Goal: Transaction & Acquisition: Purchase product/service

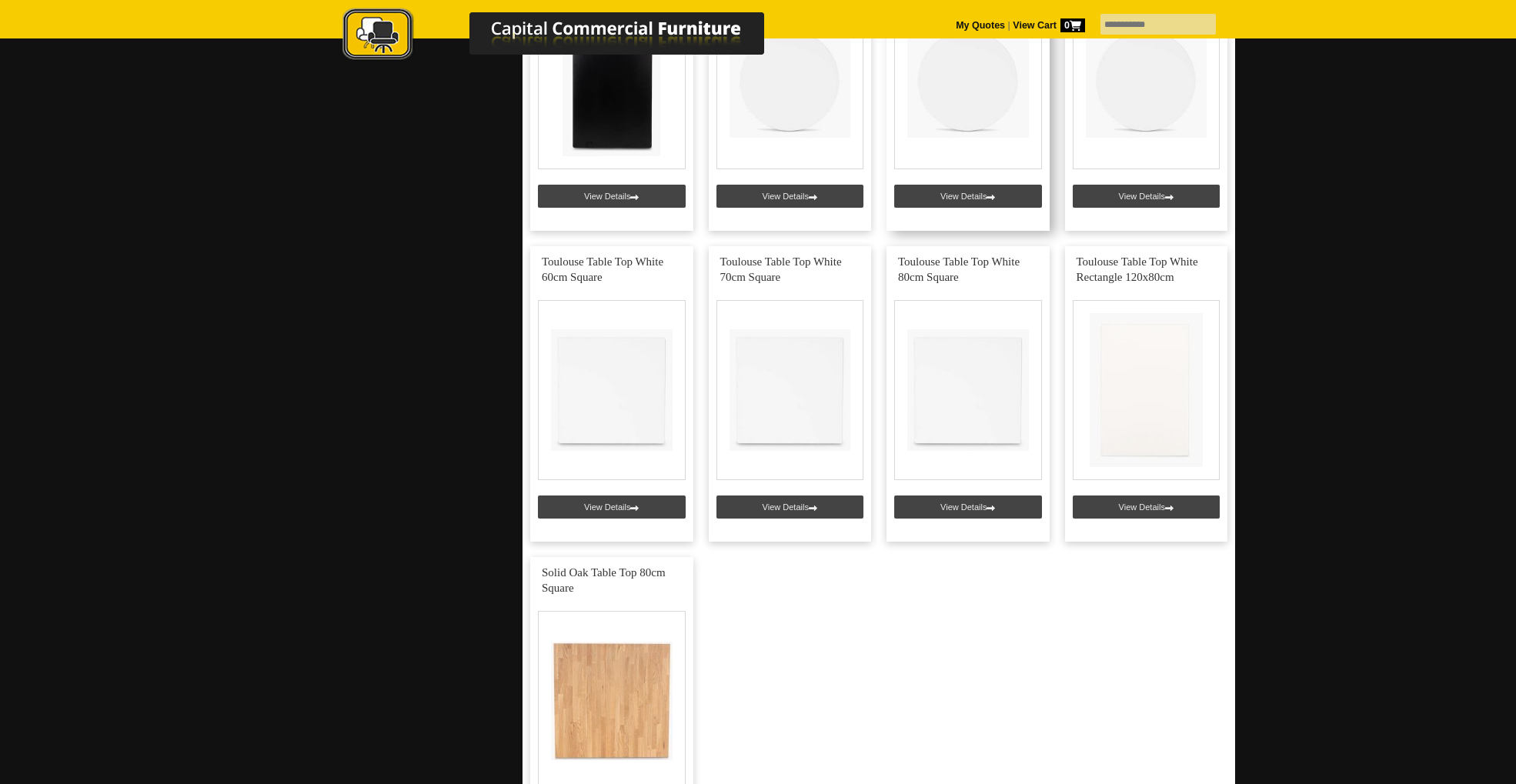
scroll to position [3288, 0]
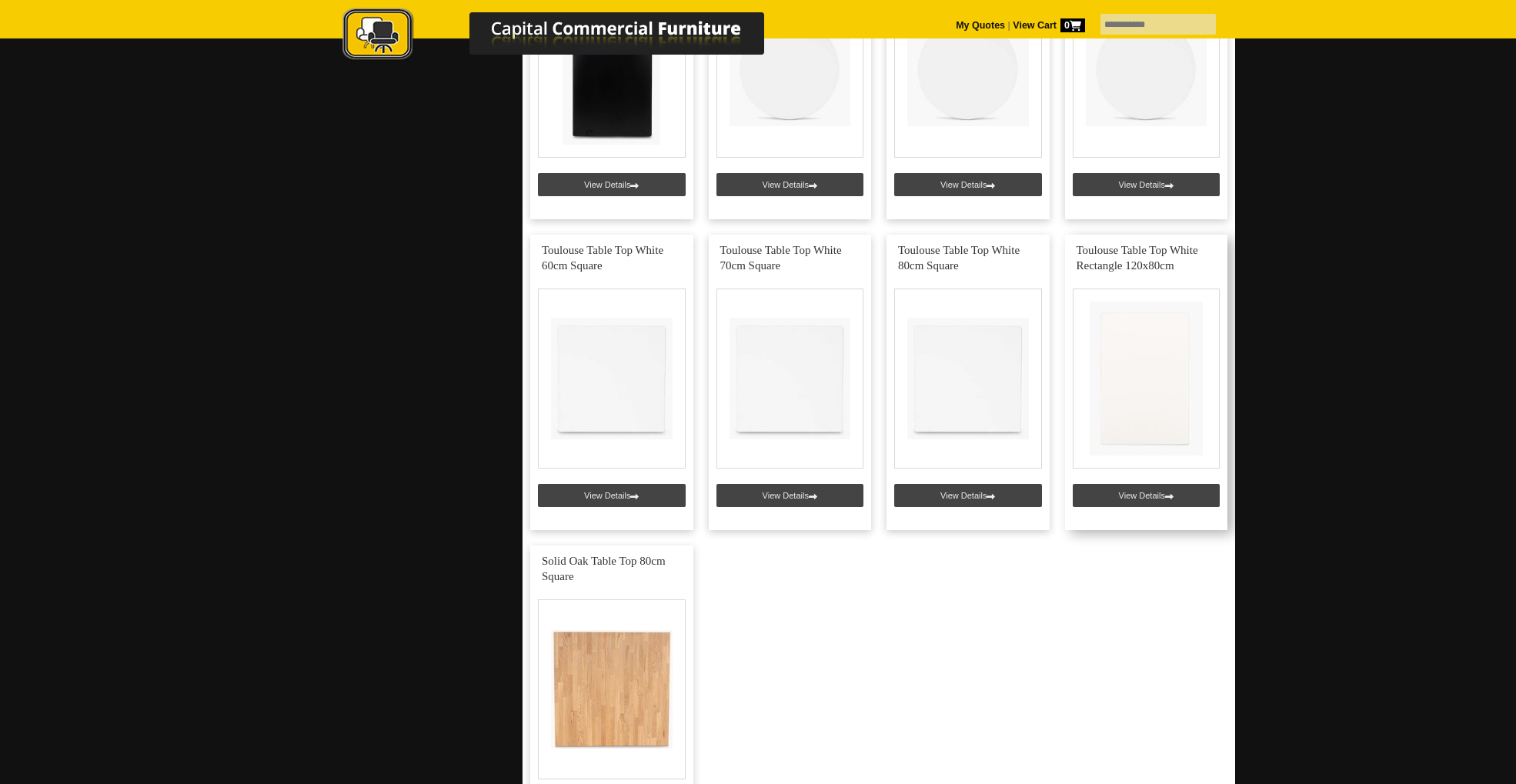
click at [1176, 374] on link at bounding box center [1146, 382] width 163 height 295
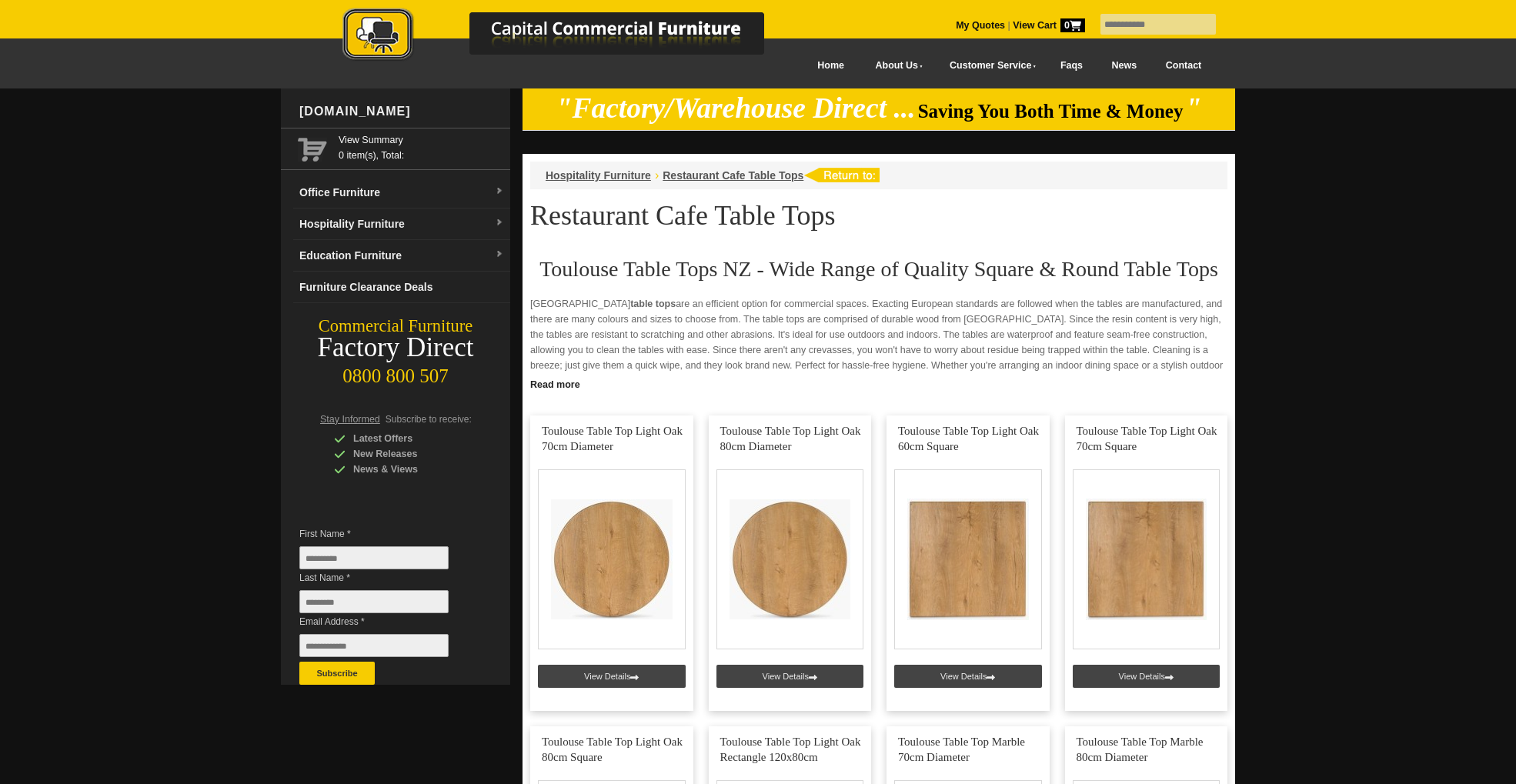
scroll to position [3288, 0]
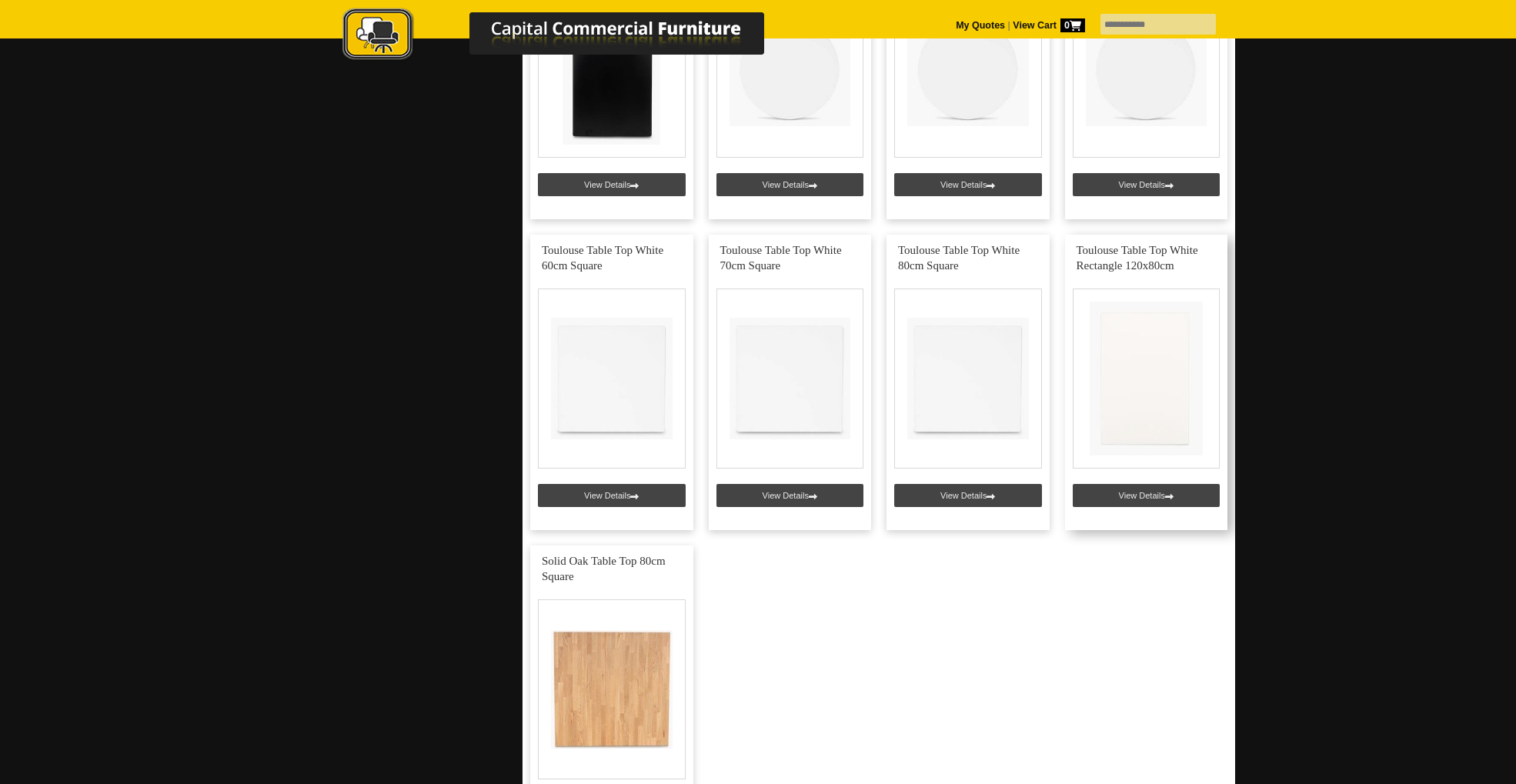
click at [1197, 329] on link at bounding box center [1146, 382] width 163 height 295
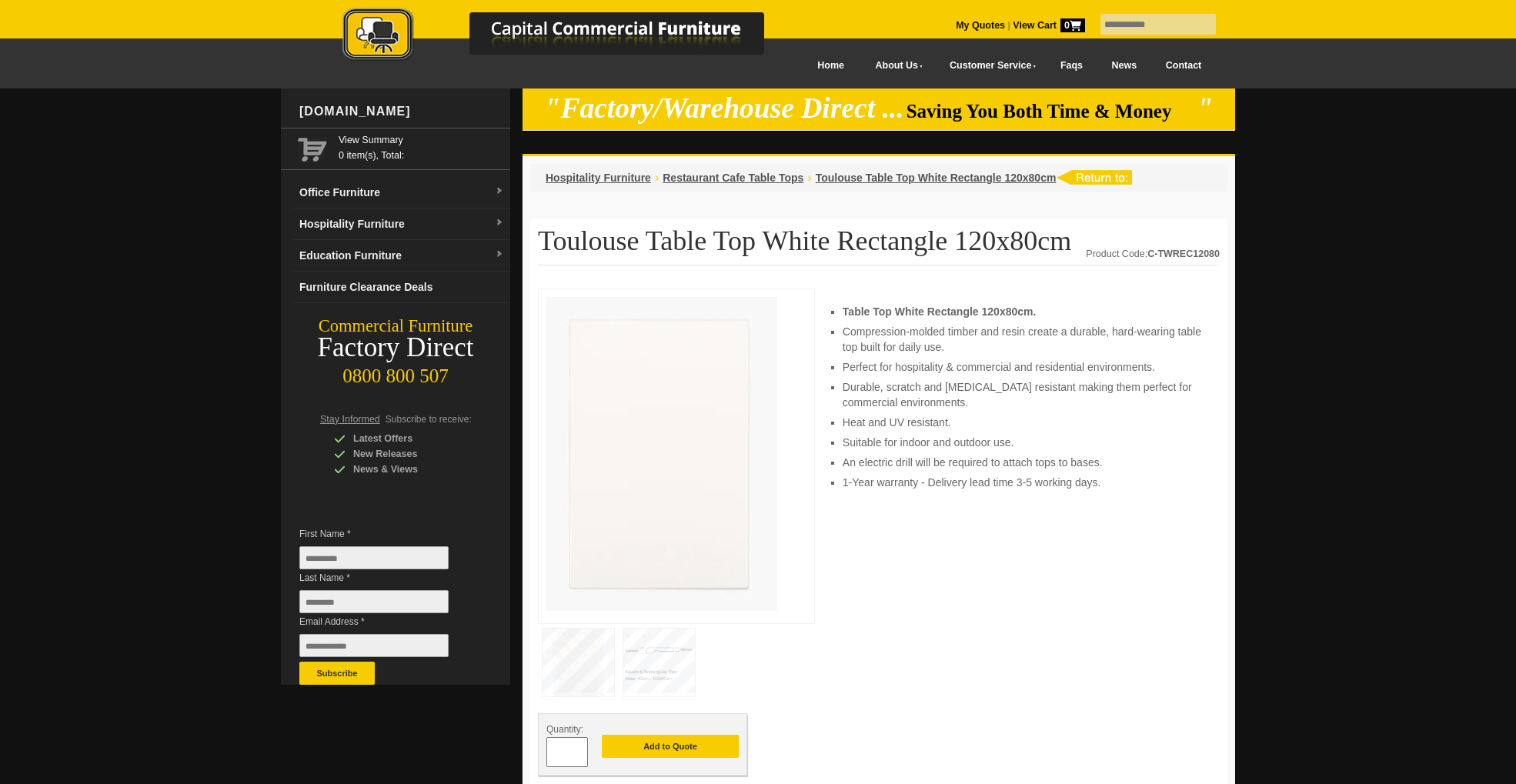
click at [652, 478] on img at bounding box center [662, 454] width 231 height 314
